Goal: Transaction & Acquisition: Purchase product/service

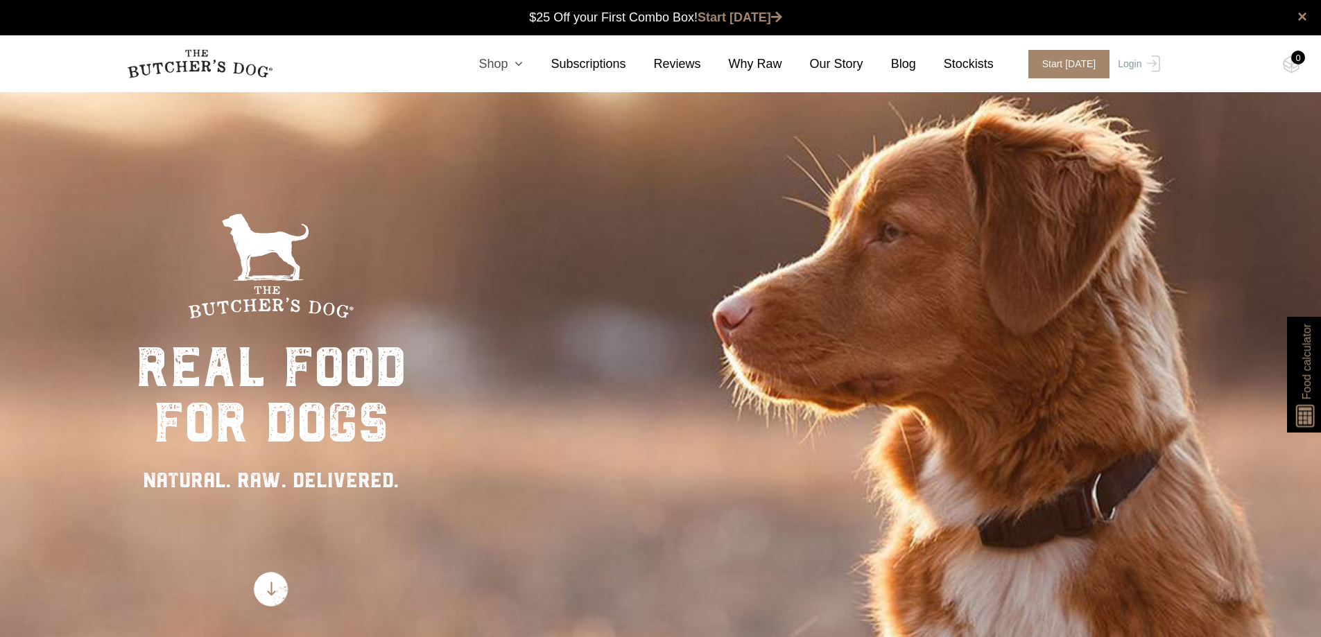
click at [523, 60] on icon at bounding box center [515, 64] width 15 height 12
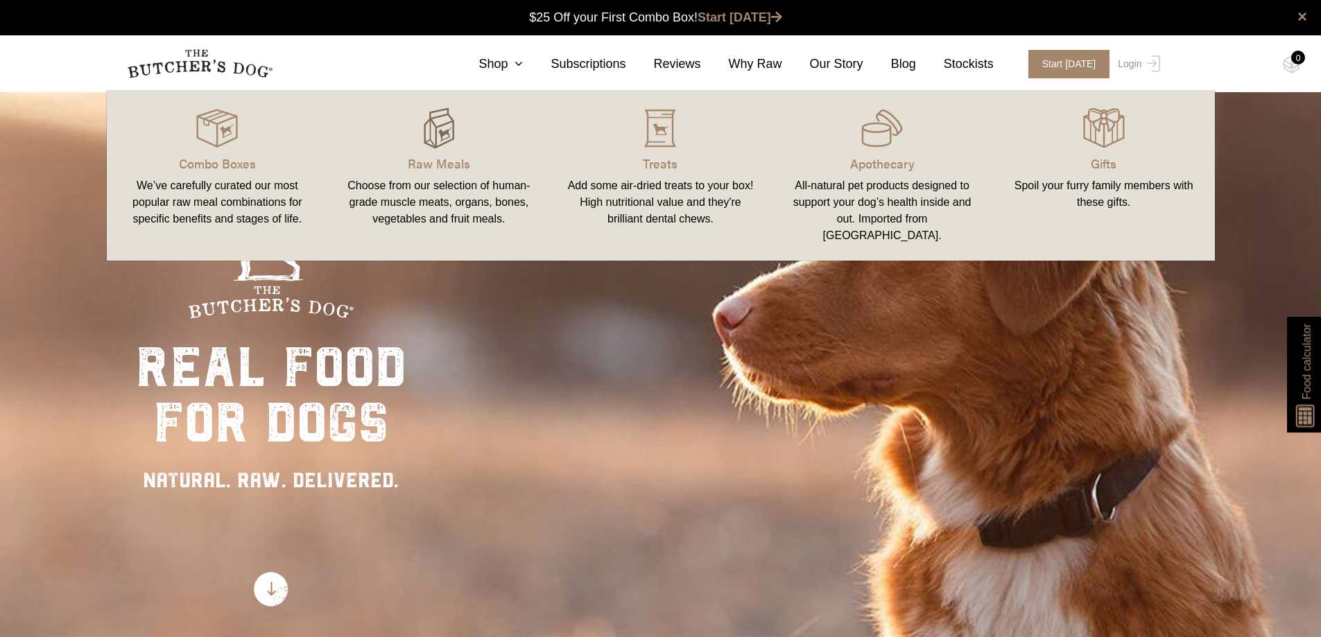
click at [430, 130] on img at bounding box center [439, 129] width 42 height 42
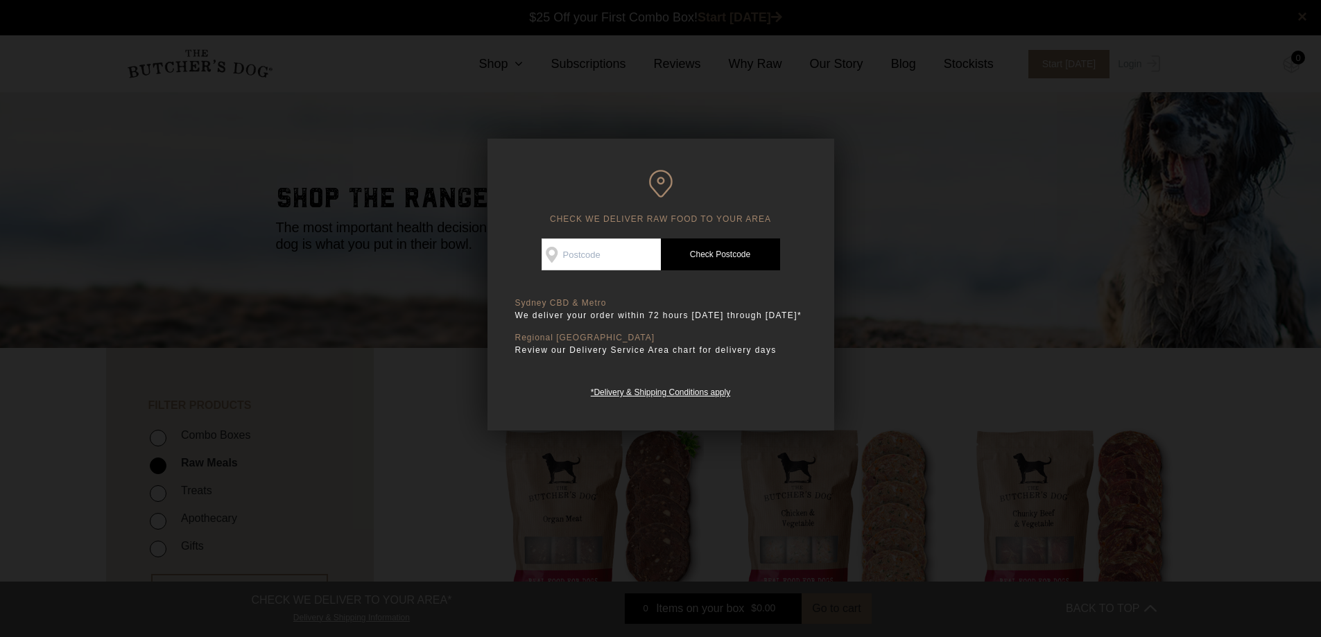
click at [943, 218] on div at bounding box center [660, 318] width 1321 height 637
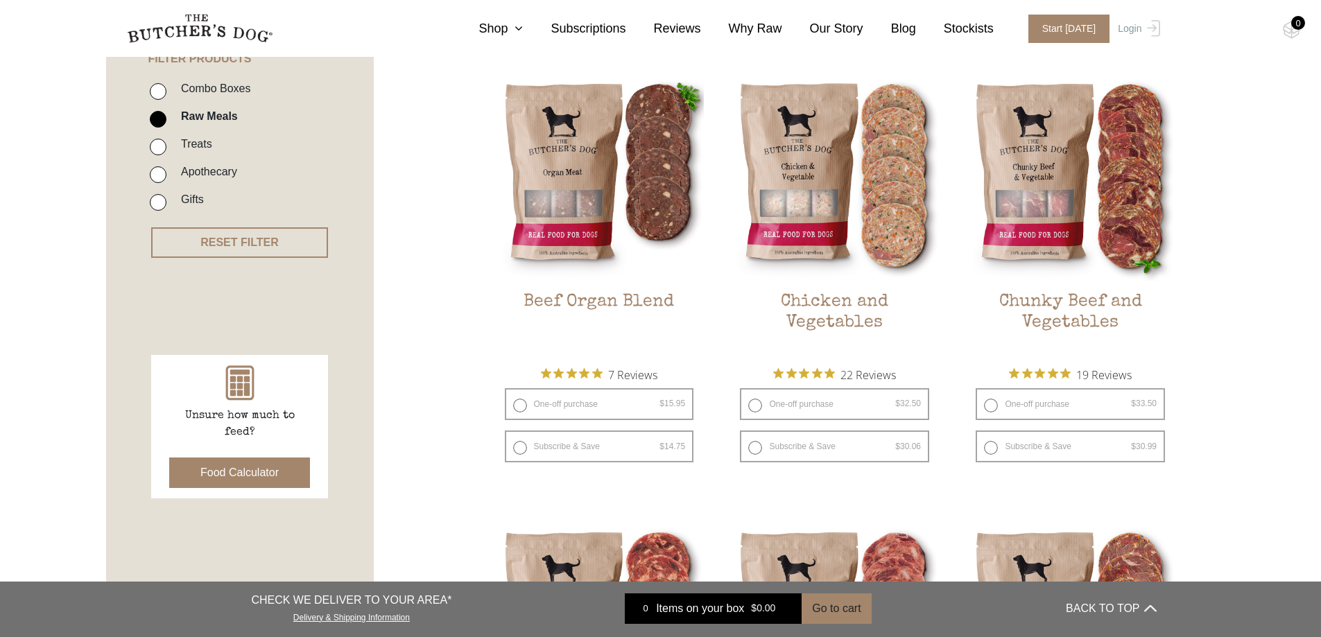
scroll to position [69, 0]
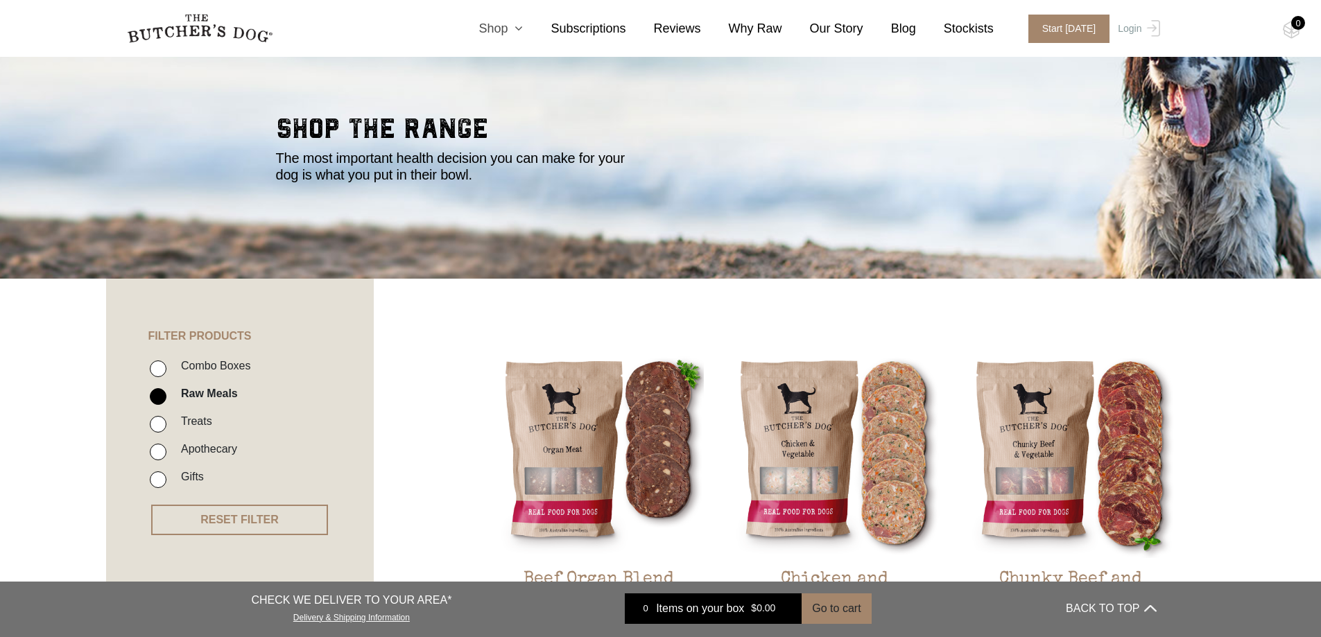
click at [523, 26] on icon at bounding box center [515, 28] width 15 height 12
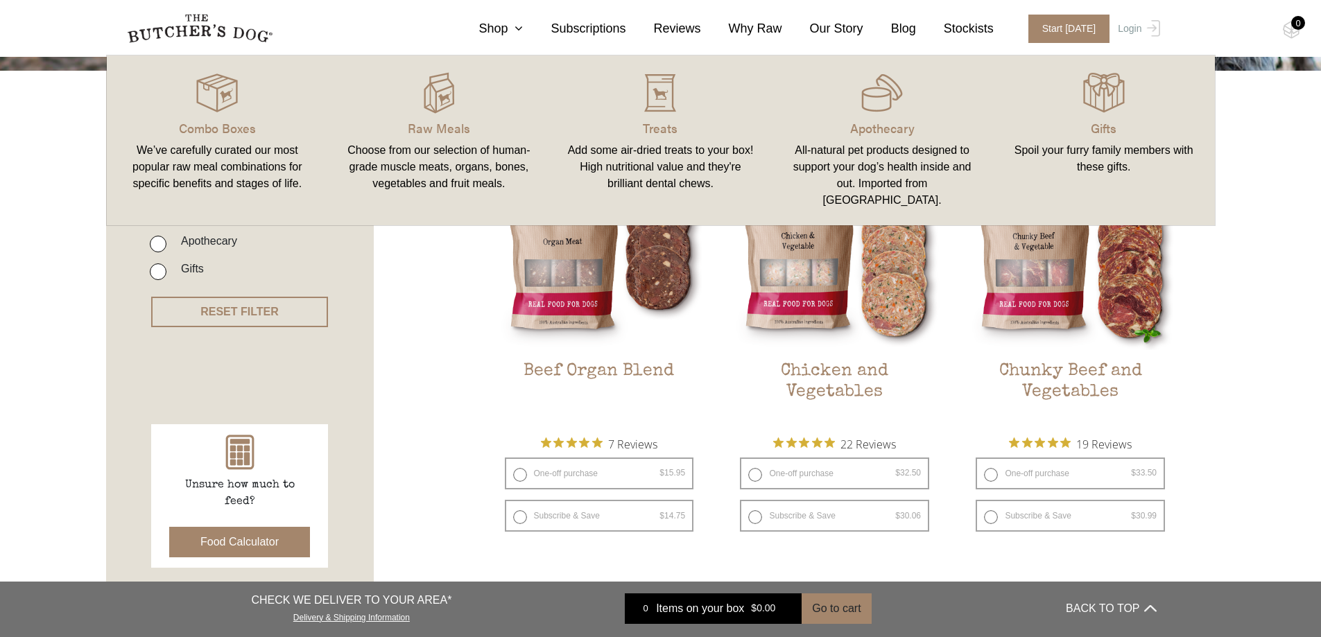
scroll to position [347, 0]
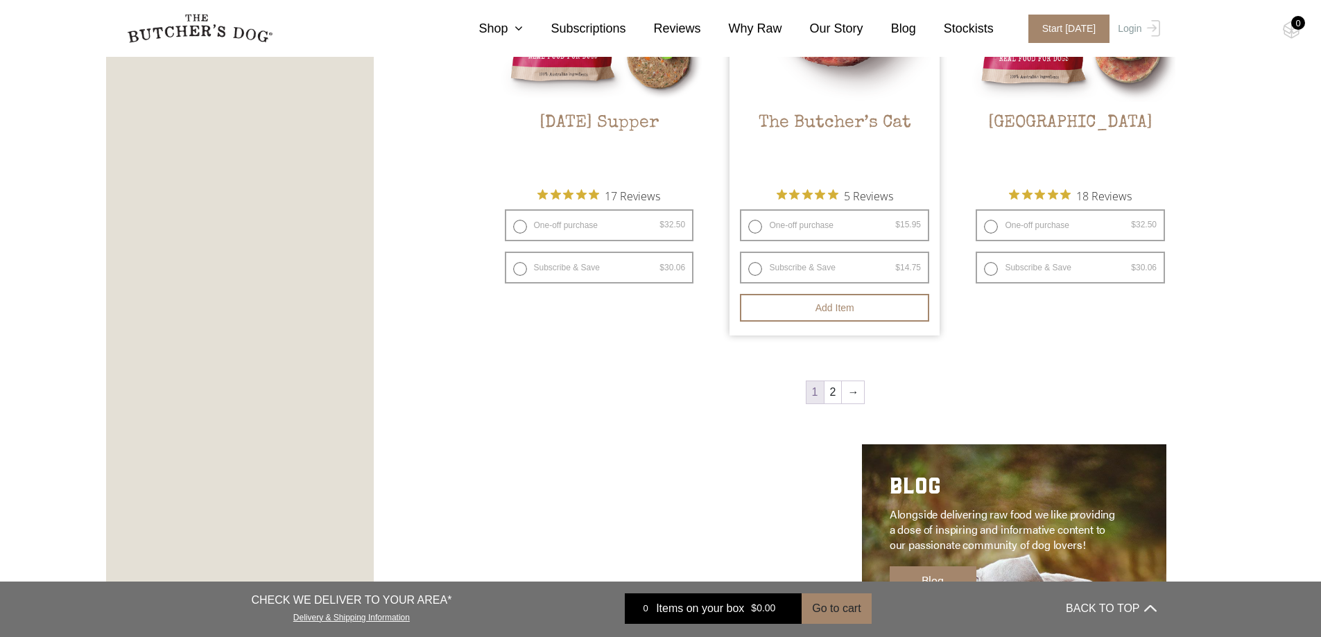
scroll to position [1665, 0]
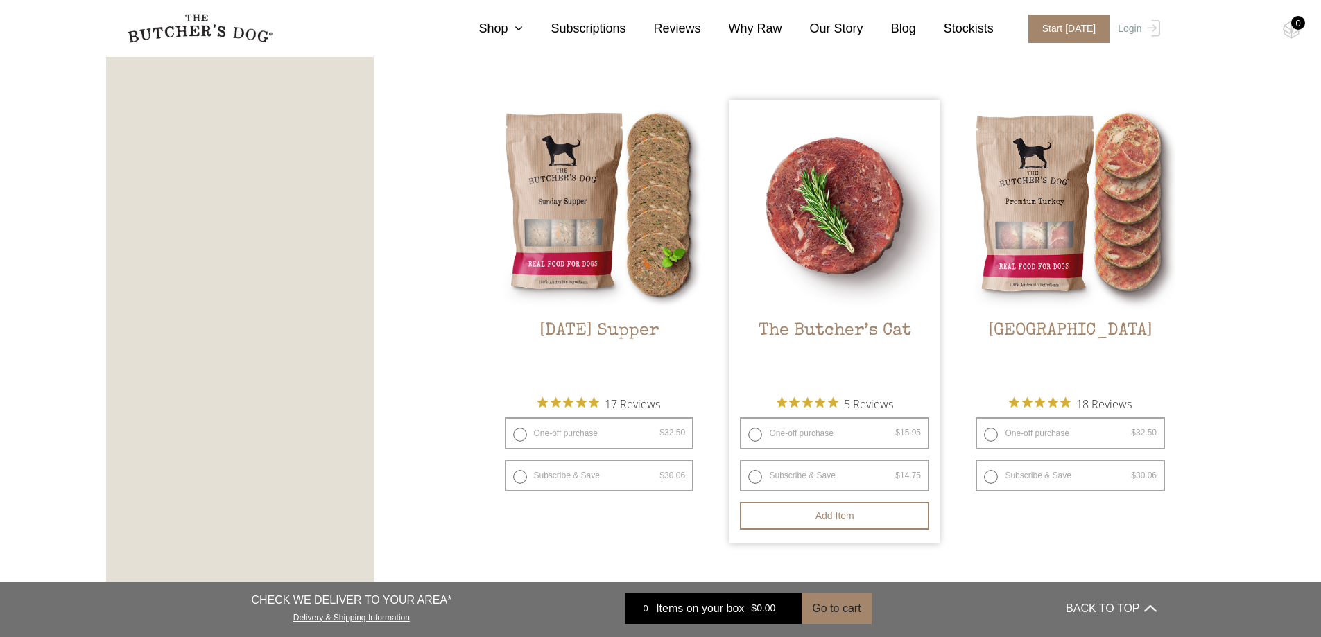
click at [825, 239] on img at bounding box center [835, 205] width 210 height 210
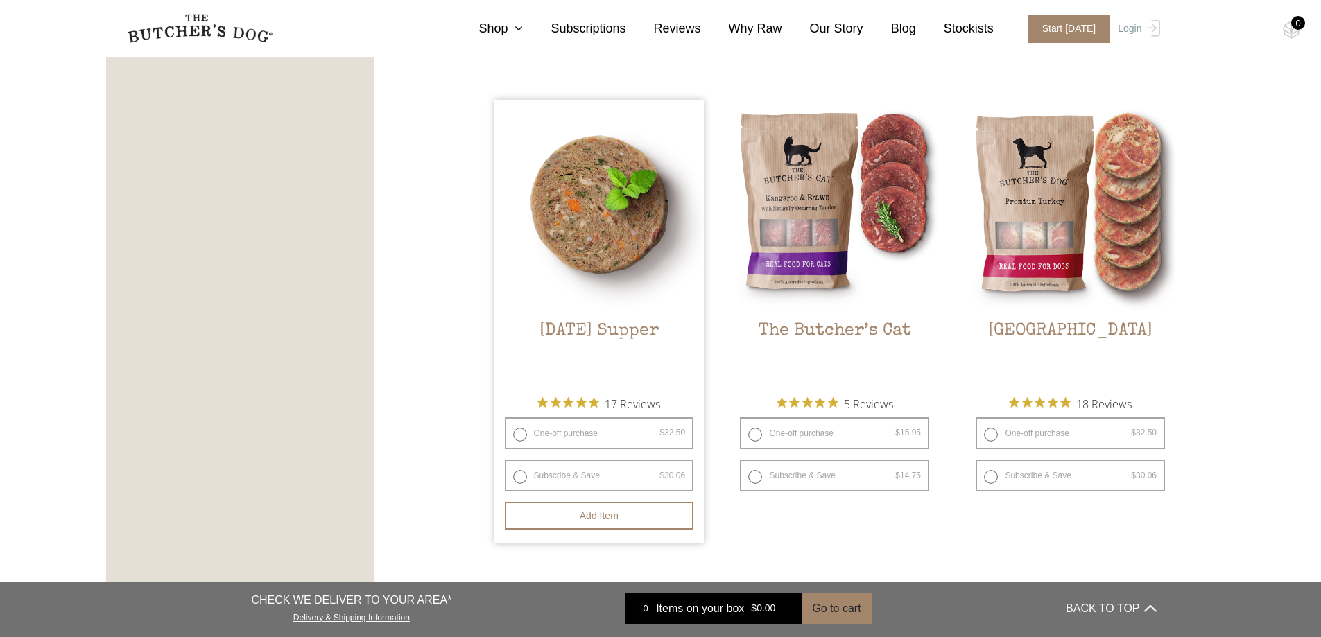
click at [565, 196] on img at bounding box center [600, 205] width 210 height 210
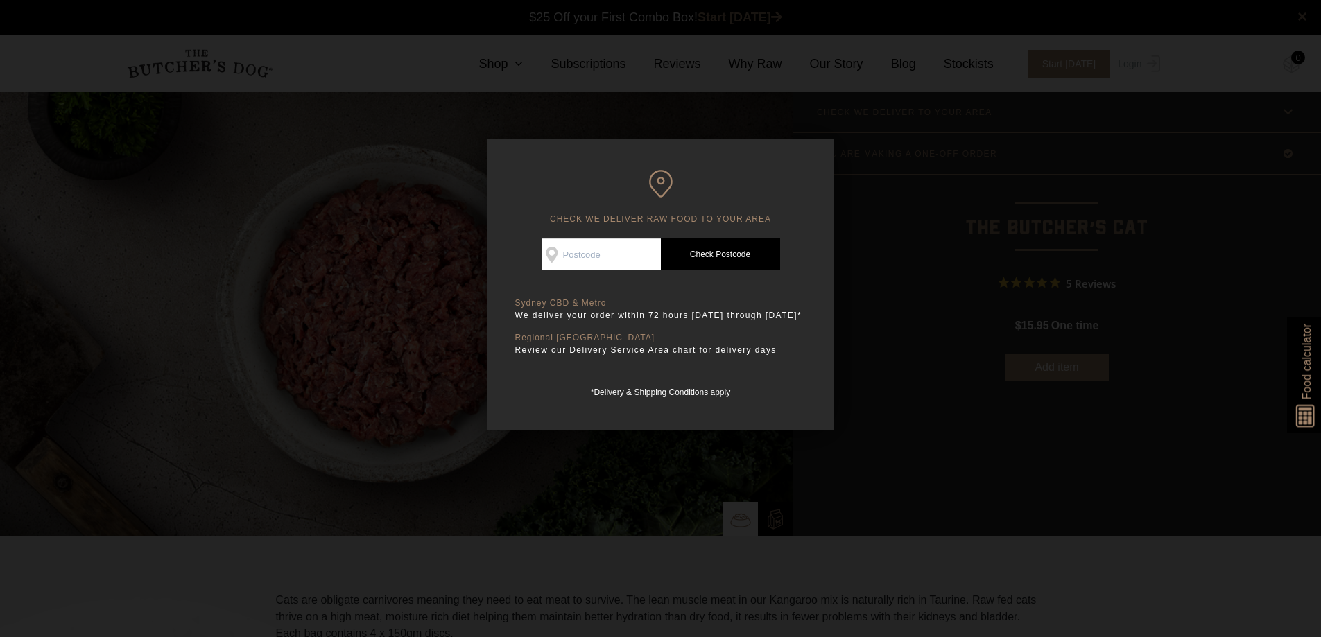
click at [1160, 225] on div at bounding box center [660, 318] width 1321 height 637
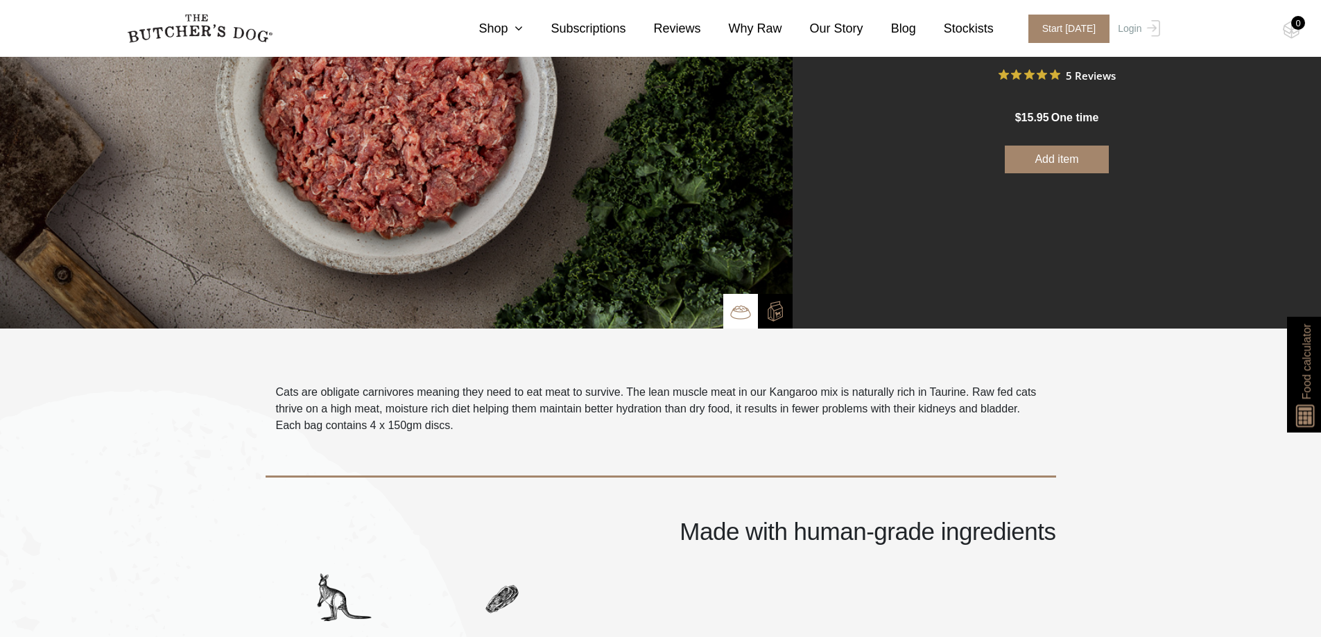
scroll to position [277, 0]
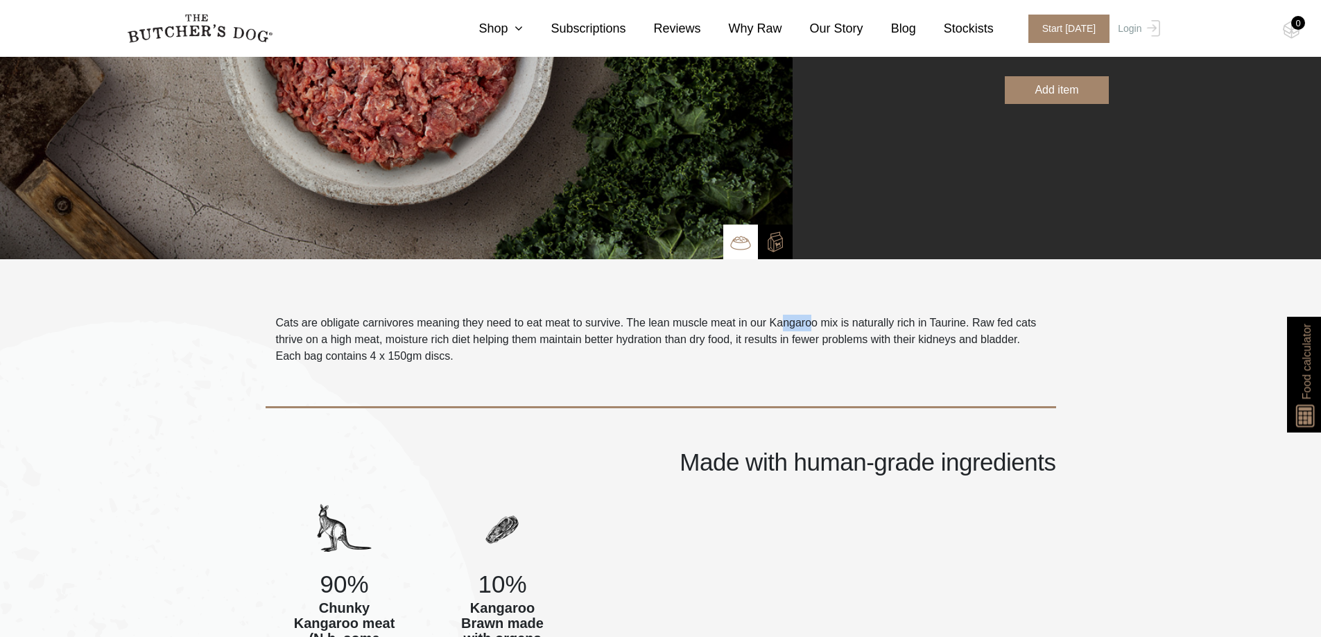
drag, startPoint x: 798, startPoint y: 327, endPoint x: 809, endPoint y: 329, distance: 12.0
click at [809, 329] on p "Cats are obligate carnivores meaning they need to eat meat to survive. The lean…" at bounding box center [661, 331] width 770 height 33
click at [843, 338] on p "Cats are obligate carnivores meaning they need to eat meat to survive. The lean…" at bounding box center [661, 331] width 770 height 33
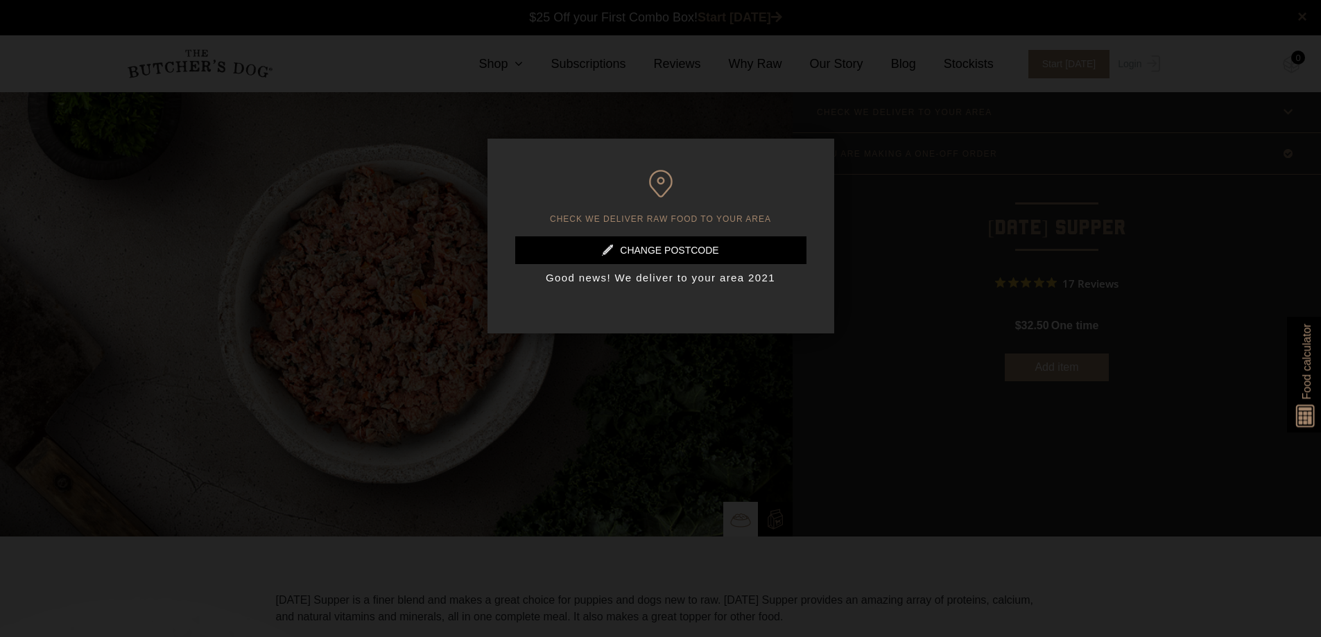
click at [951, 266] on div at bounding box center [660, 318] width 1321 height 637
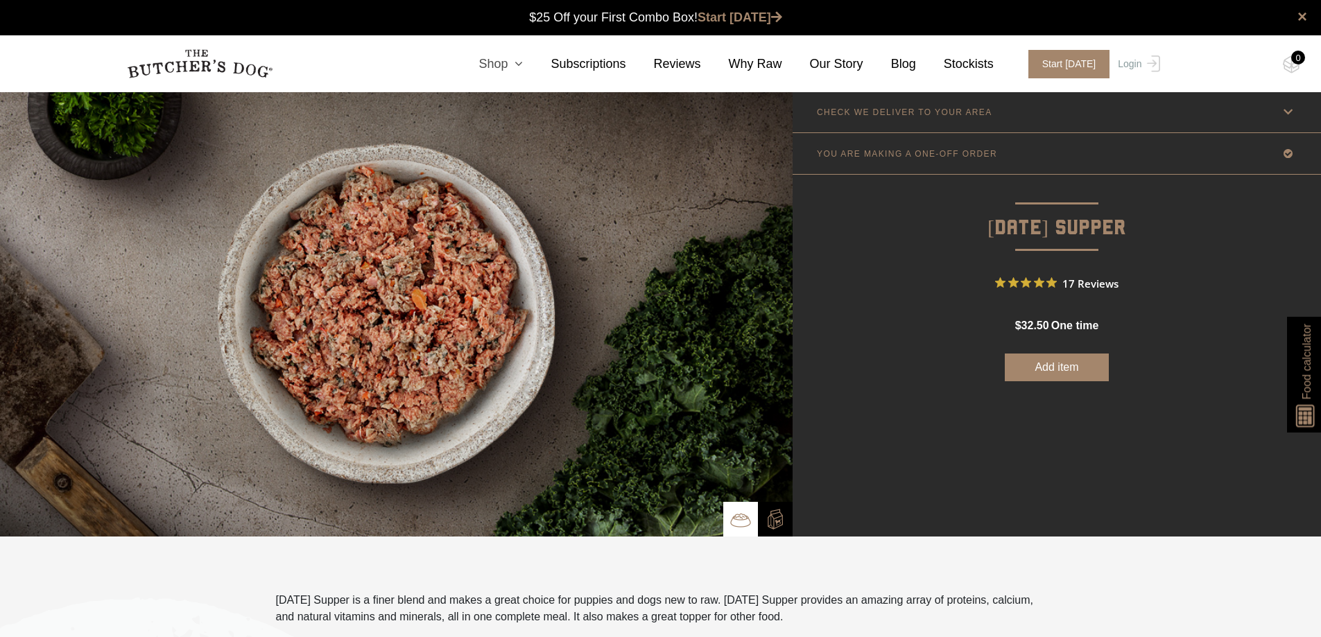
click at [522, 55] on link "Shop" at bounding box center [487, 64] width 72 height 19
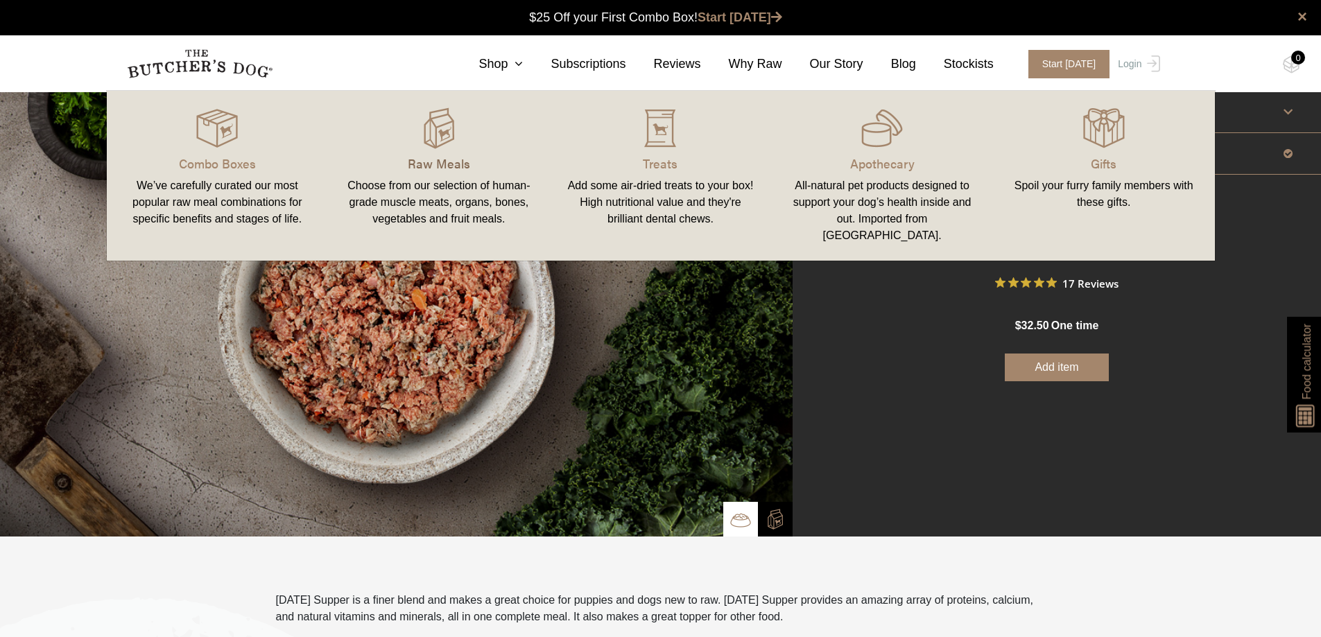
click at [463, 169] on p "Raw Meals" at bounding box center [439, 163] width 189 height 19
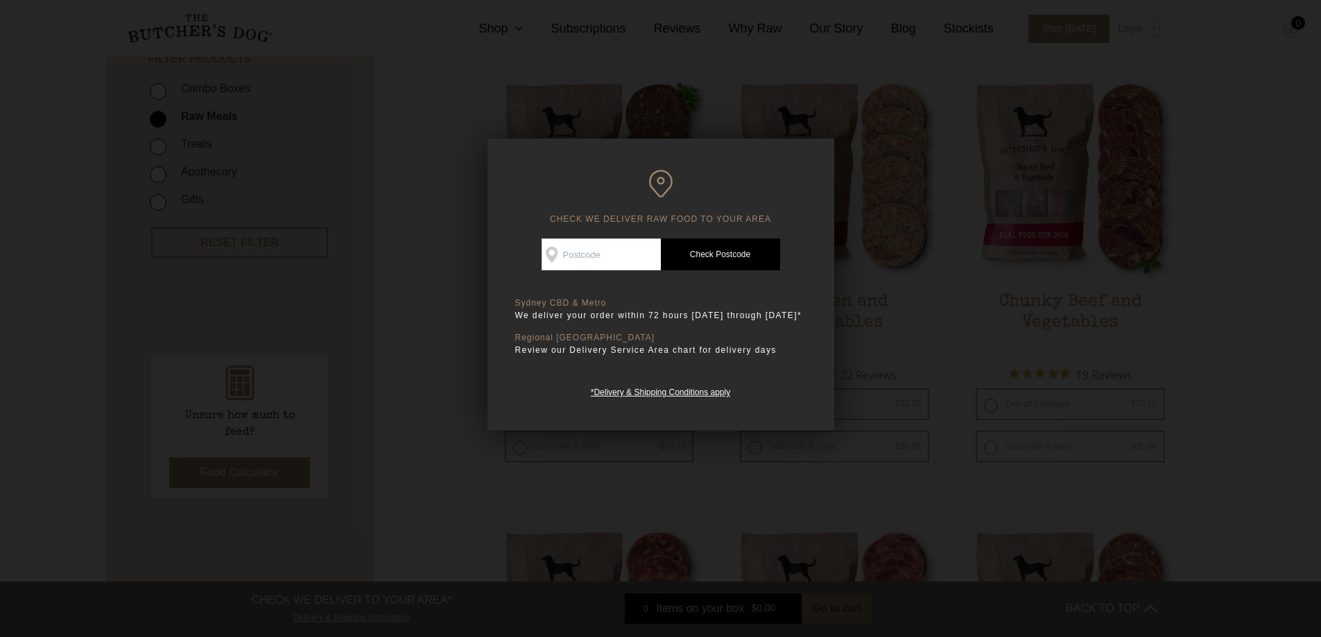
scroll to position [347, 0]
click at [1291, 377] on div at bounding box center [660, 318] width 1321 height 637
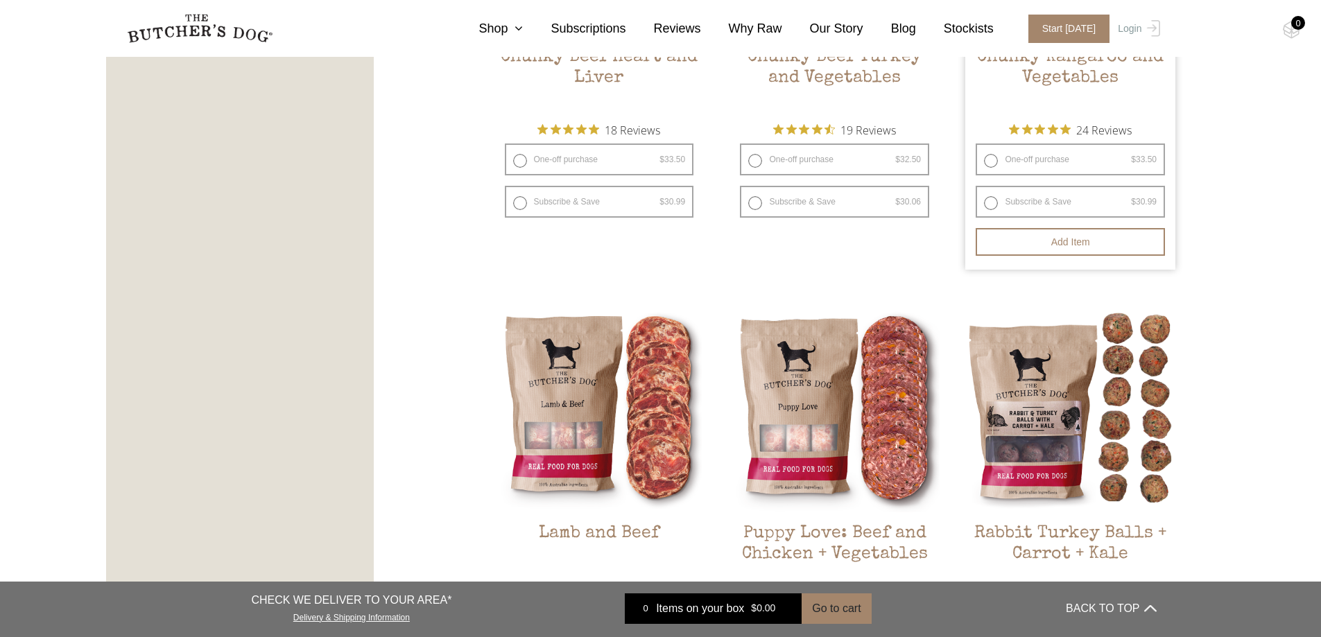
scroll to position [1110, 0]
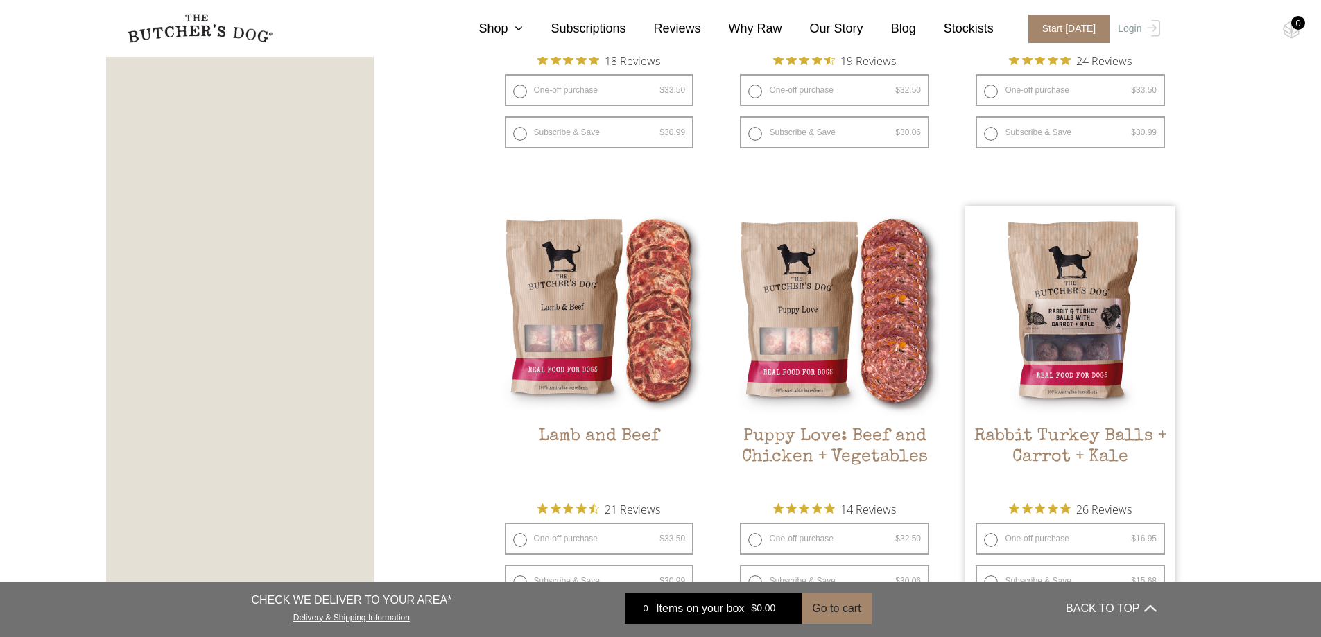
click at [1030, 357] on img at bounding box center [1070, 311] width 210 height 210
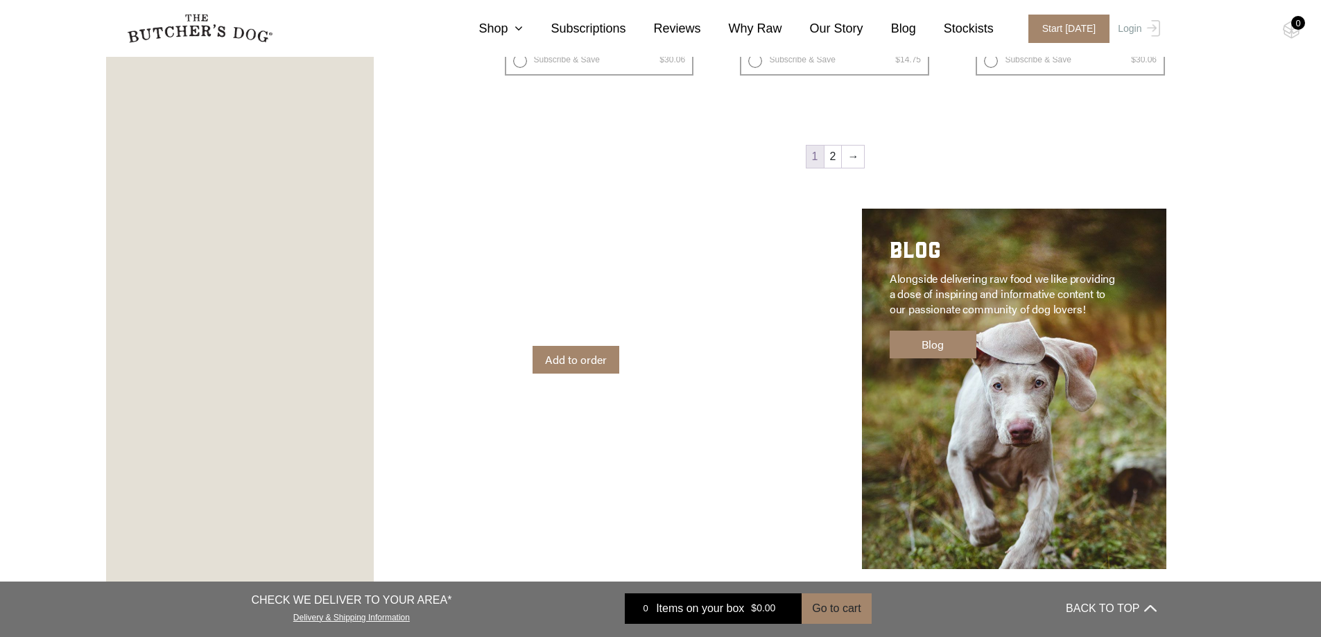
scroll to position [1734, 0]
